Goal: Task Accomplishment & Management: Manage account settings

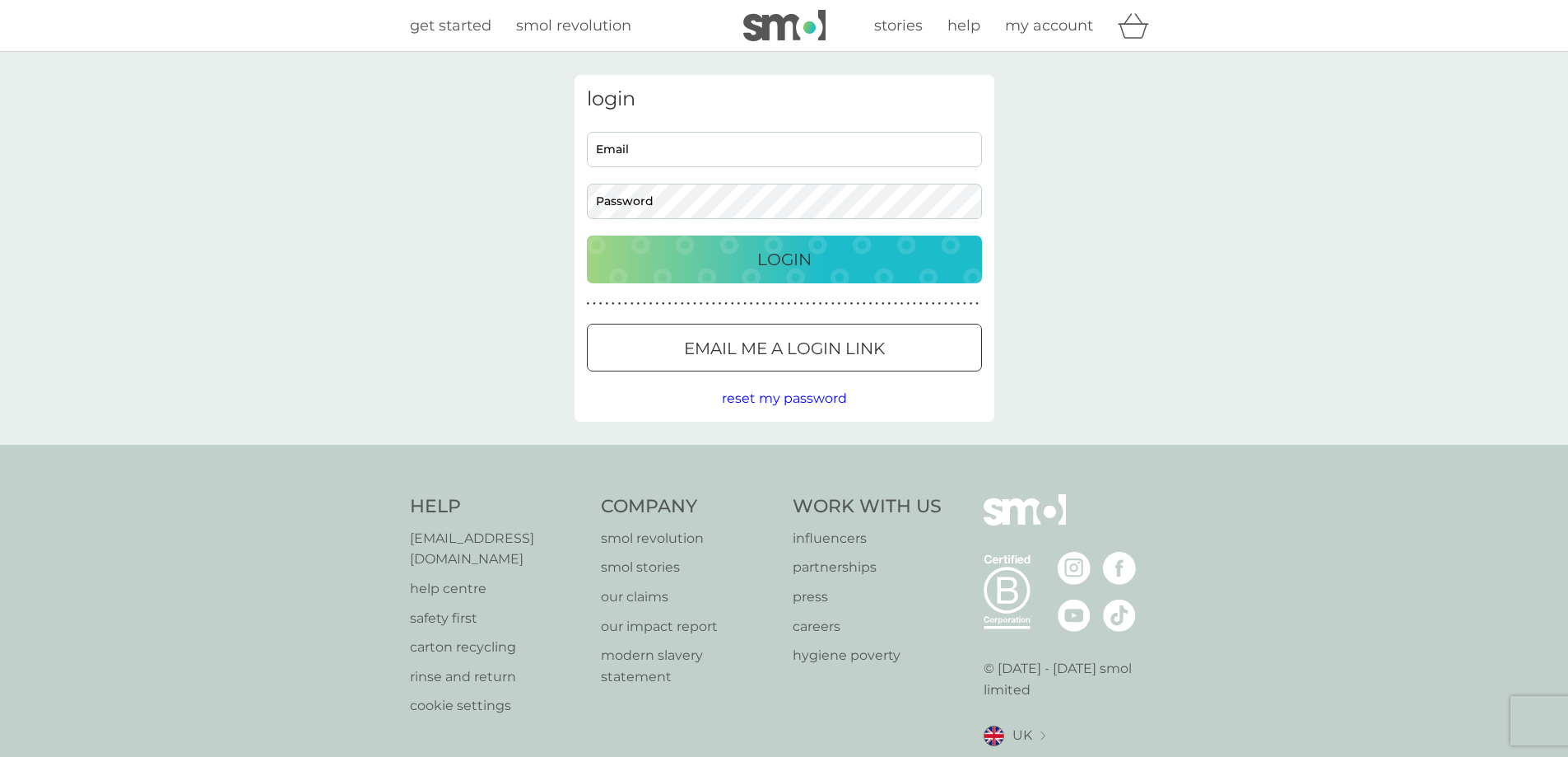
type input "[EMAIL_ADDRESS][DOMAIN_NAME]"
click at [769, 251] on p "Login" at bounding box center [784, 259] width 54 height 27
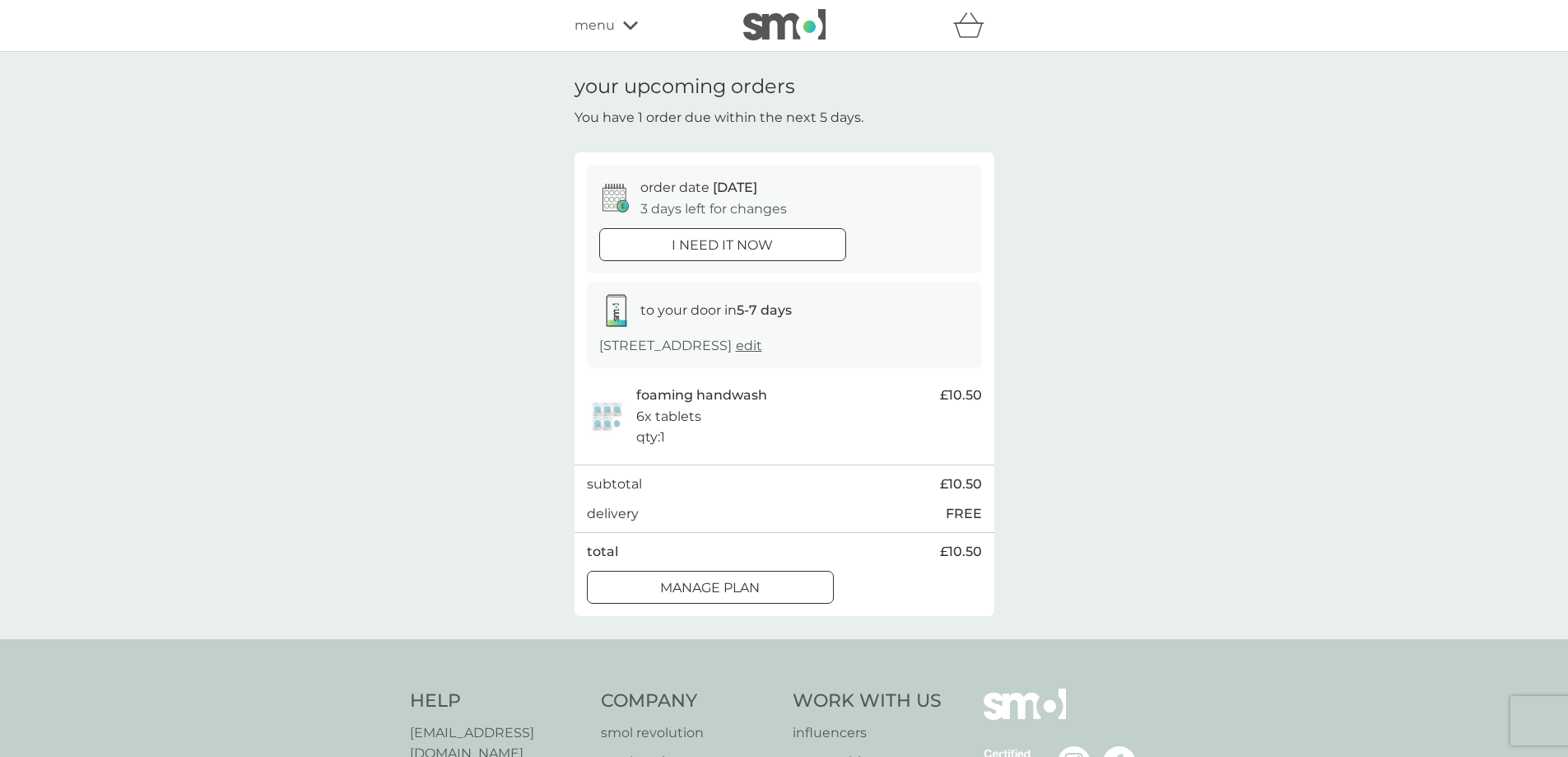
click at [737, 590] on div at bounding box center [711, 588] width 59 height 18
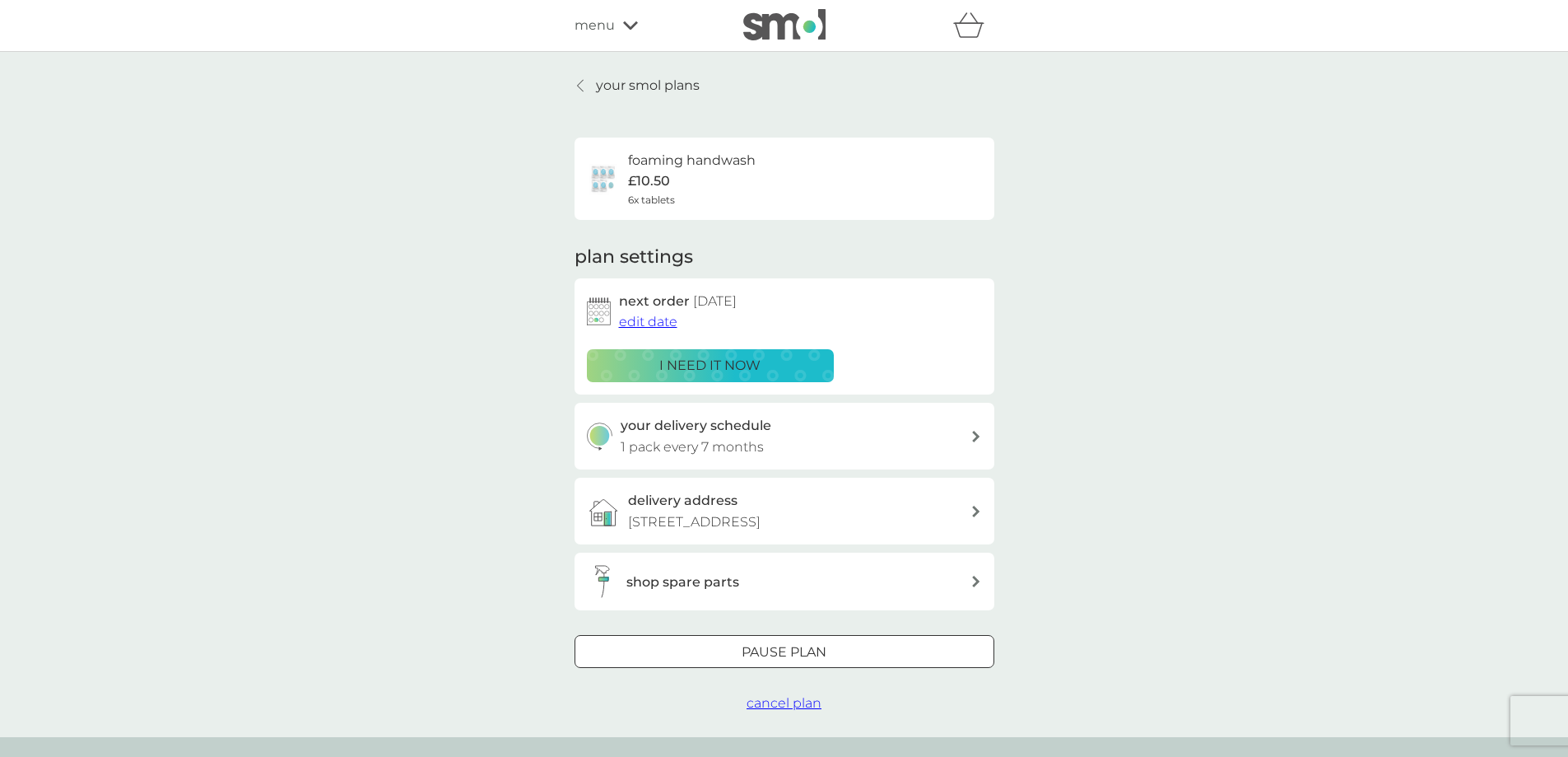
click at [776, 652] on div at bounding box center [784, 653] width 59 height 18
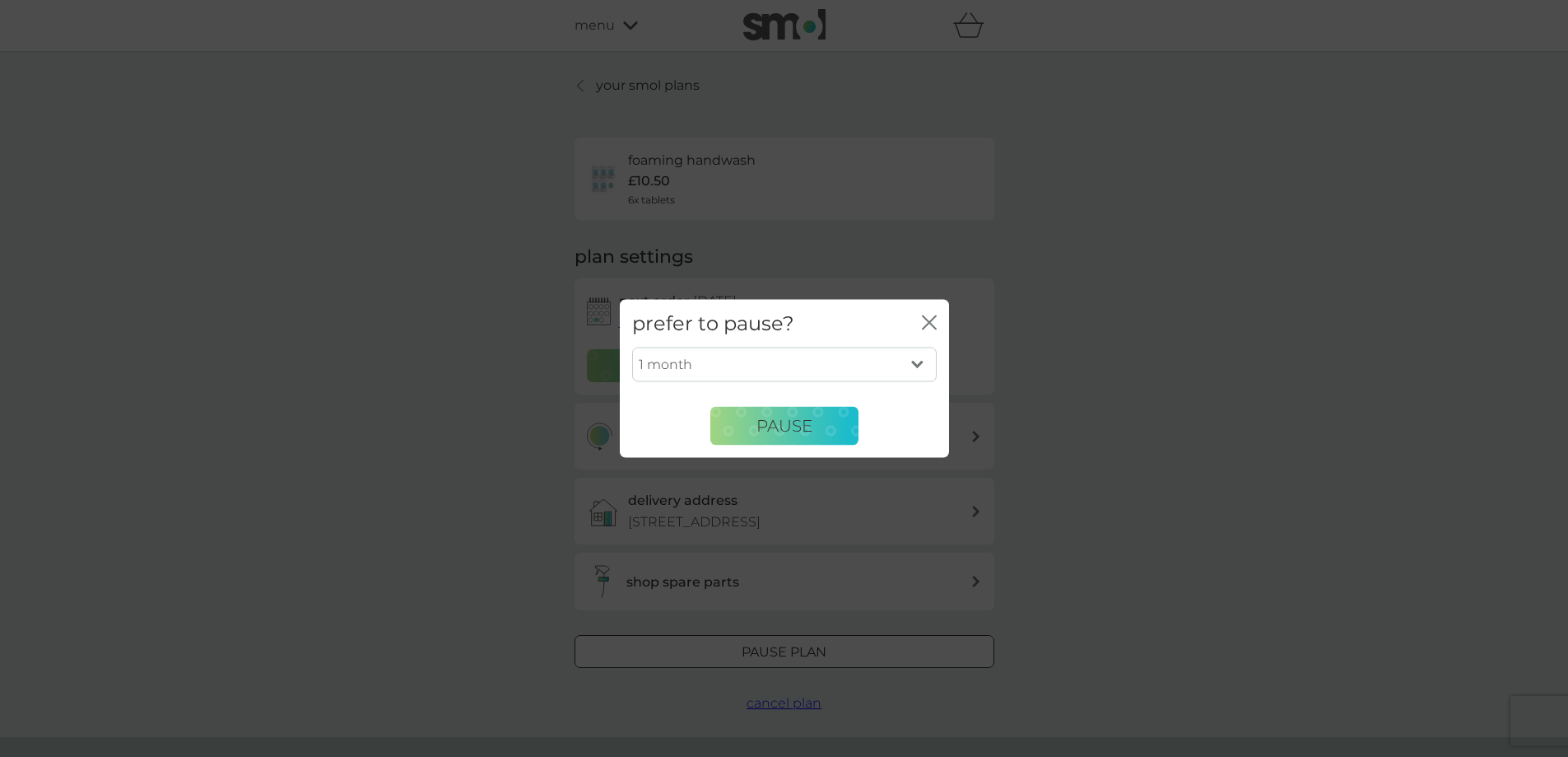
click at [915, 363] on select "1 month 2 months 3 months 4 months 5 months 6 months" at bounding box center [784, 364] width 305 height 34
select select "3"
click at [632, 347] on select "1 month 2 months 3 months 4 months 5 months 6 months" at bounding box center [784, 364] width 305 height 34
click at [759, 428] on span "Pause" at bounding box center [784, 426] width 56 height 20
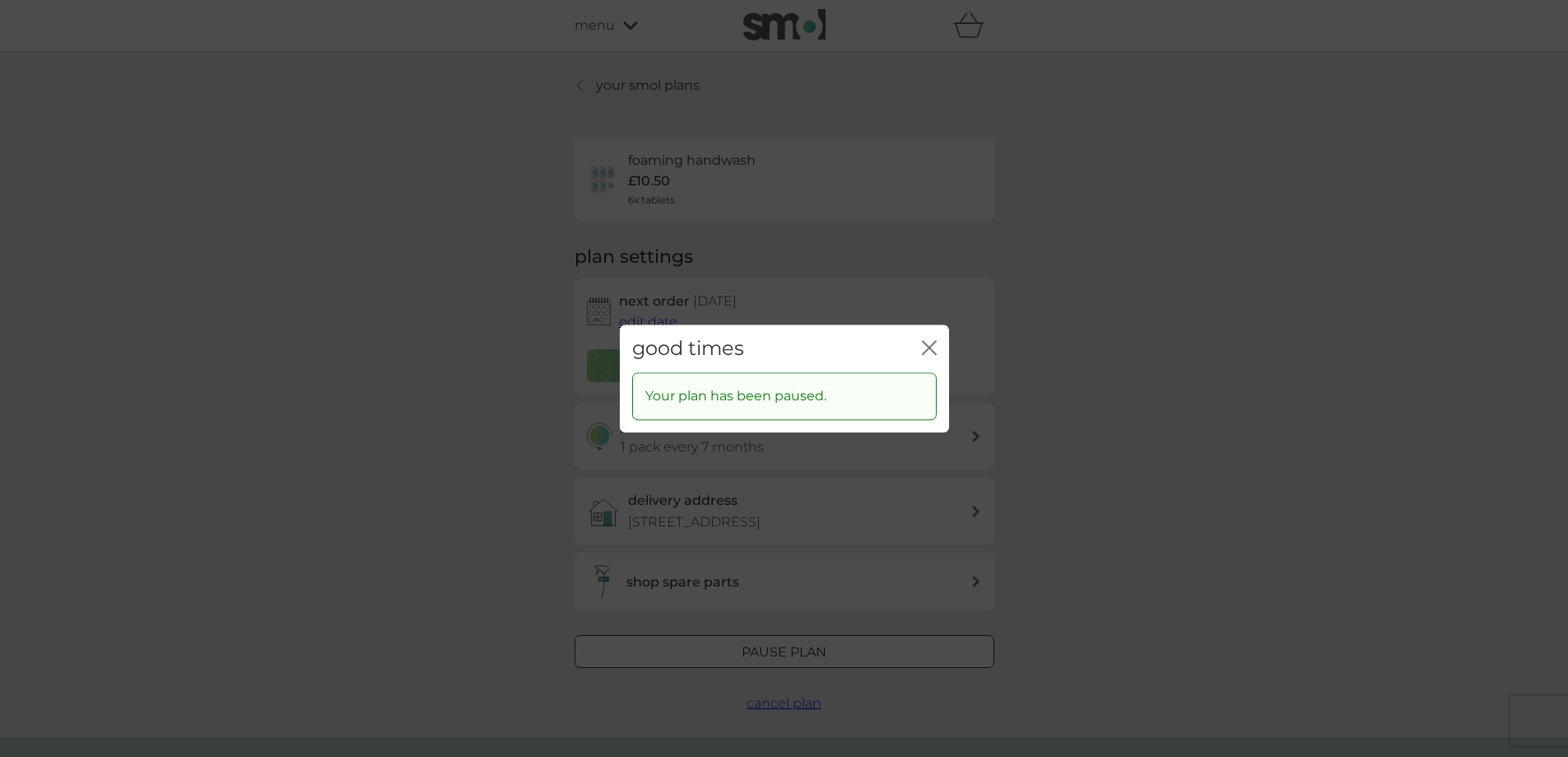
click at [929, 340] on icon "close" at bounding box center [929, 347] width 15 height 15
